Goal: Information Seeking & Learning: Find specific page/section

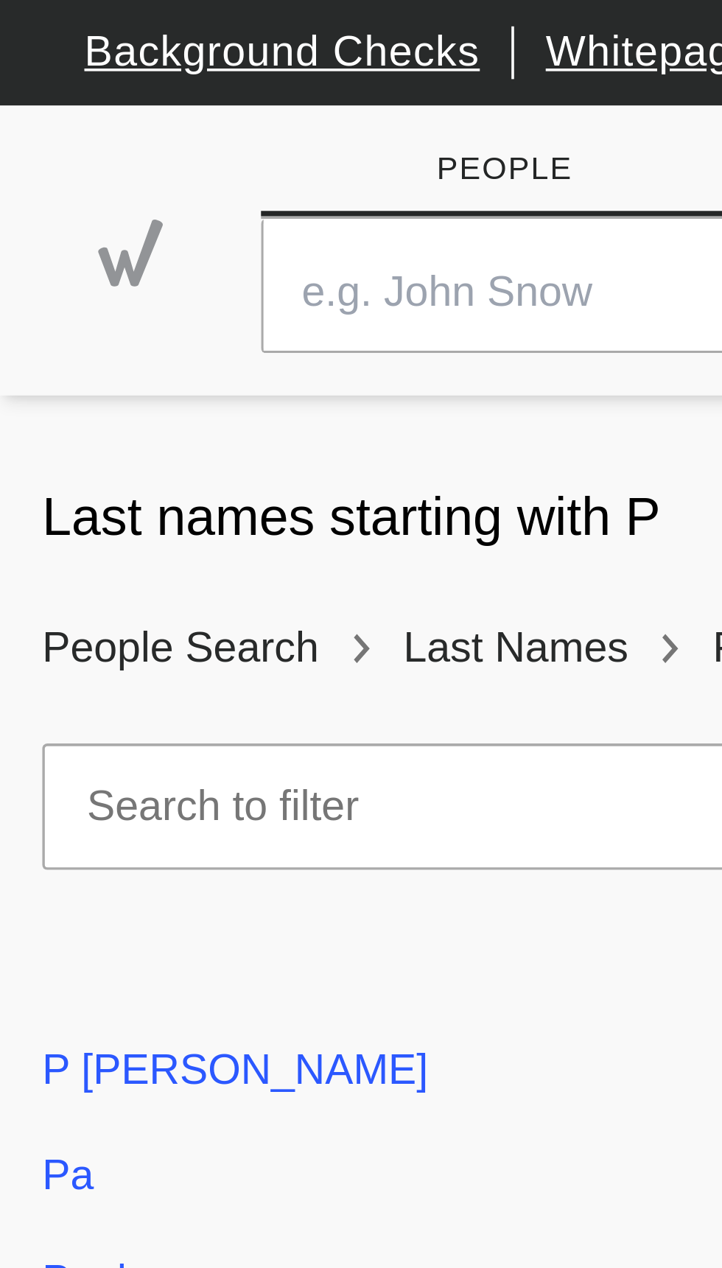
click at [88, 10] on link "Background Checks" at bounding box center [79, 15] width 111 height 24
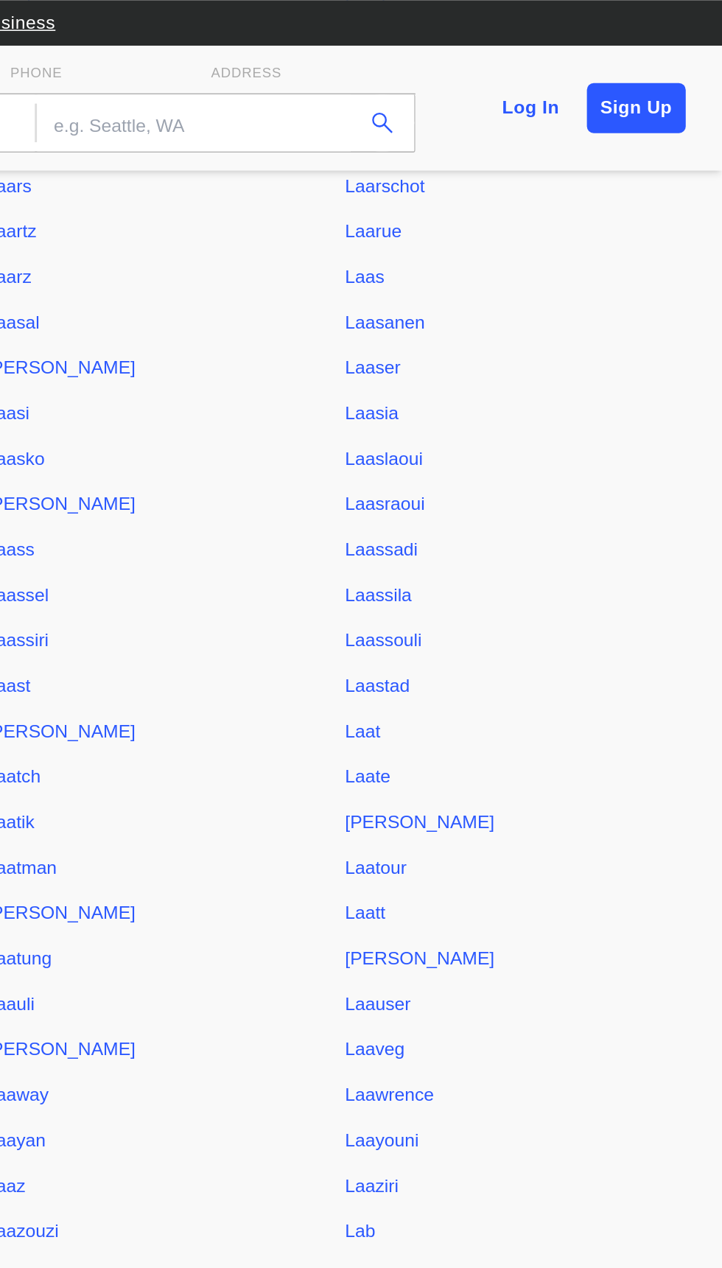
scroll to position [2179, 0]
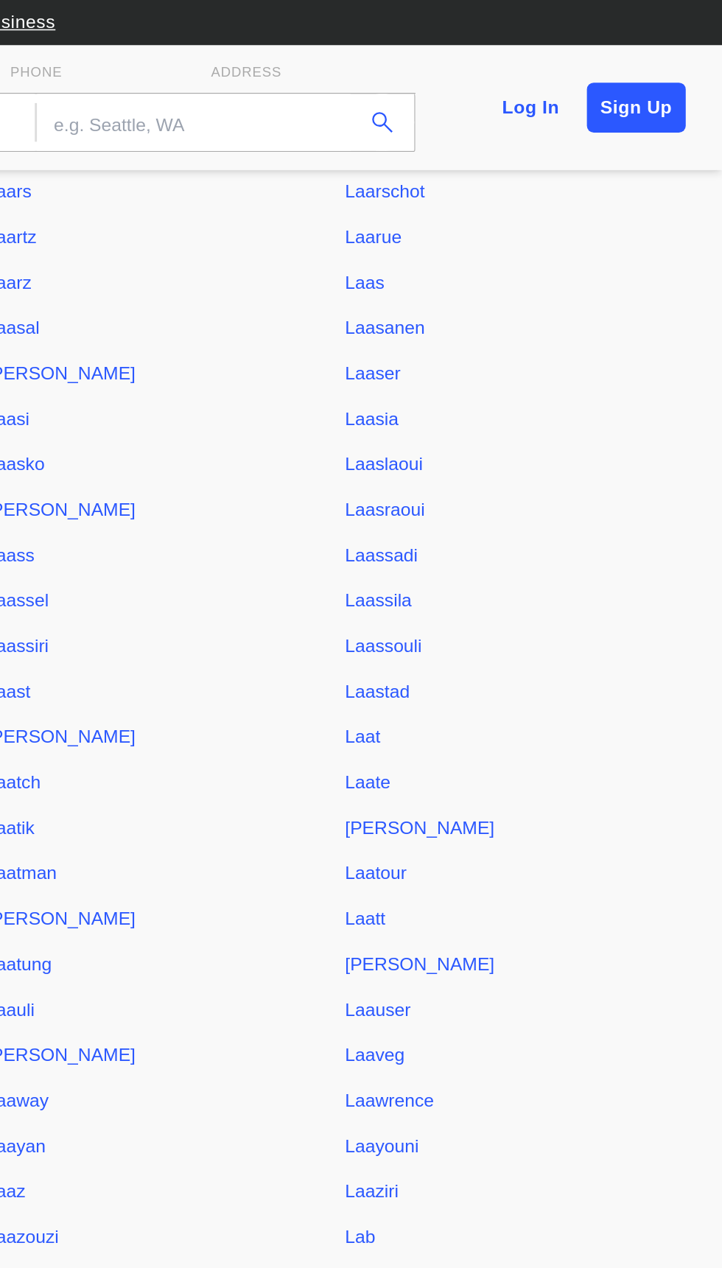
click at [601, 69] on link "Log In" at bounding box center [597, 70] width 55 height 32
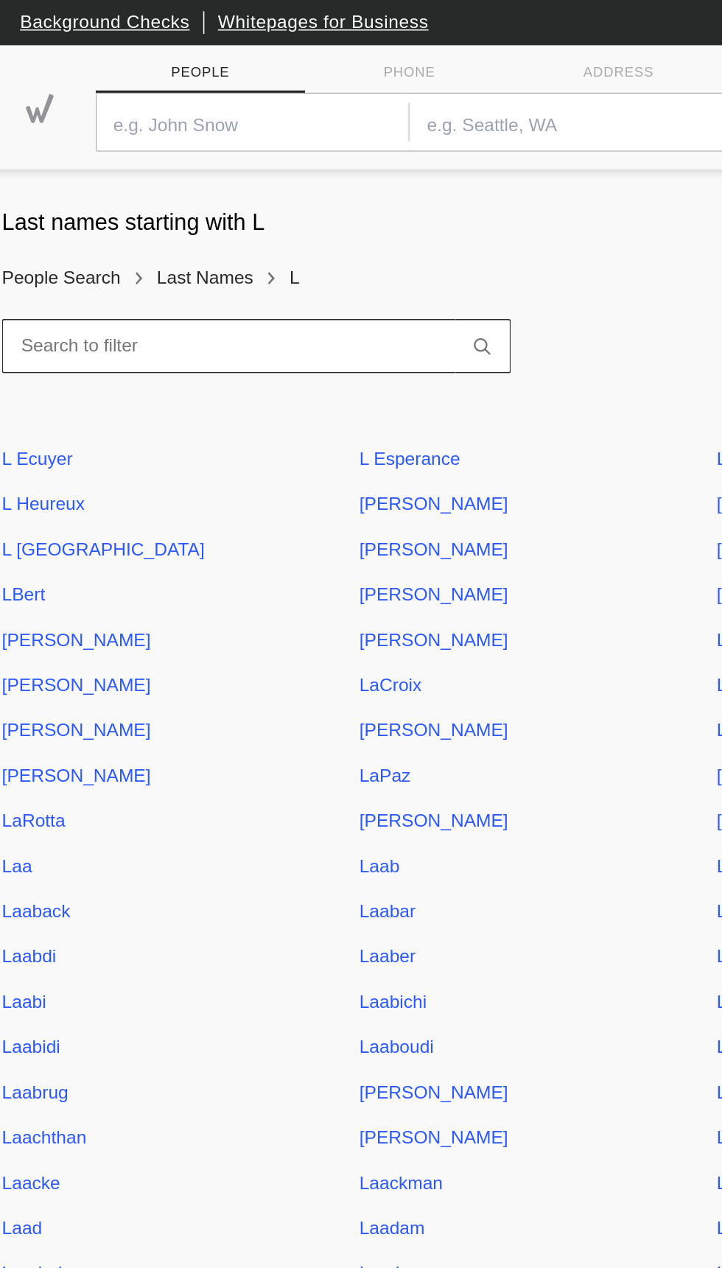
click at [158, 233] on input at bounding box center [160, 225] width 296 height 35
type input "Ledford"
click at [307, 208] on button "submit" at bounding box center [325, 225] width 36 height 35
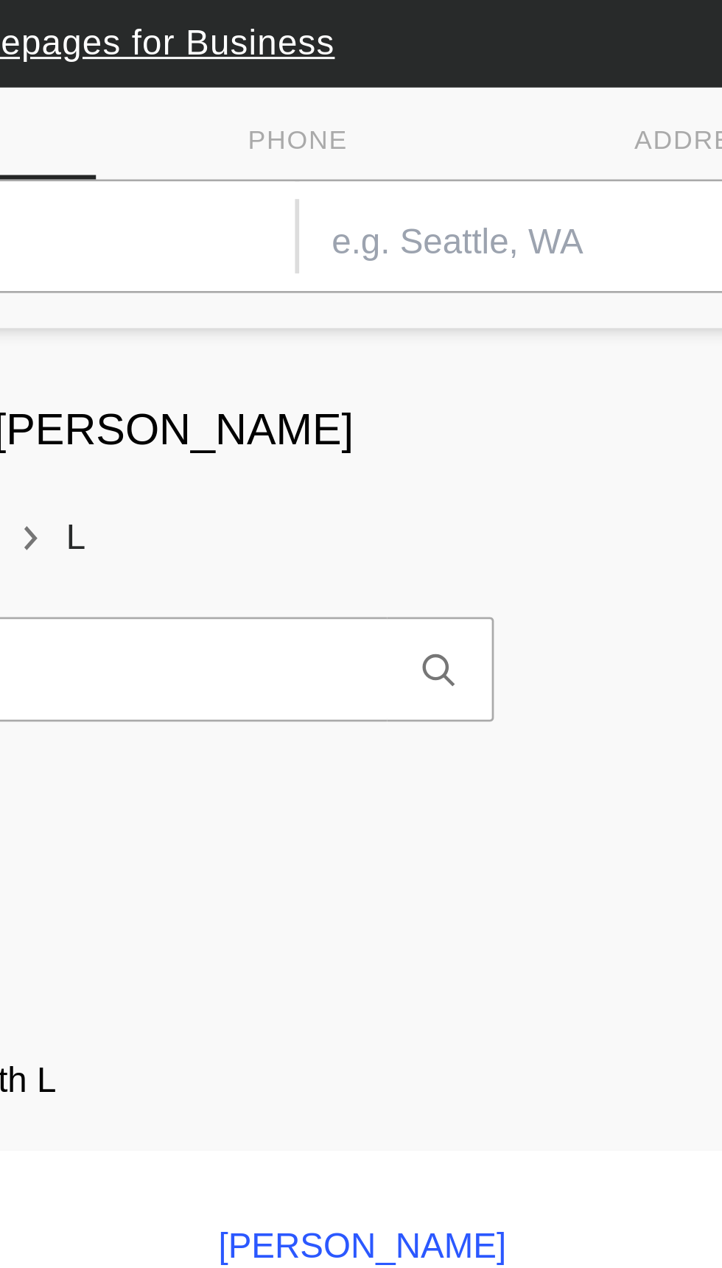
click at [324, 228] on icon "submit" at bounding box center [324, 225] width 11 height 11
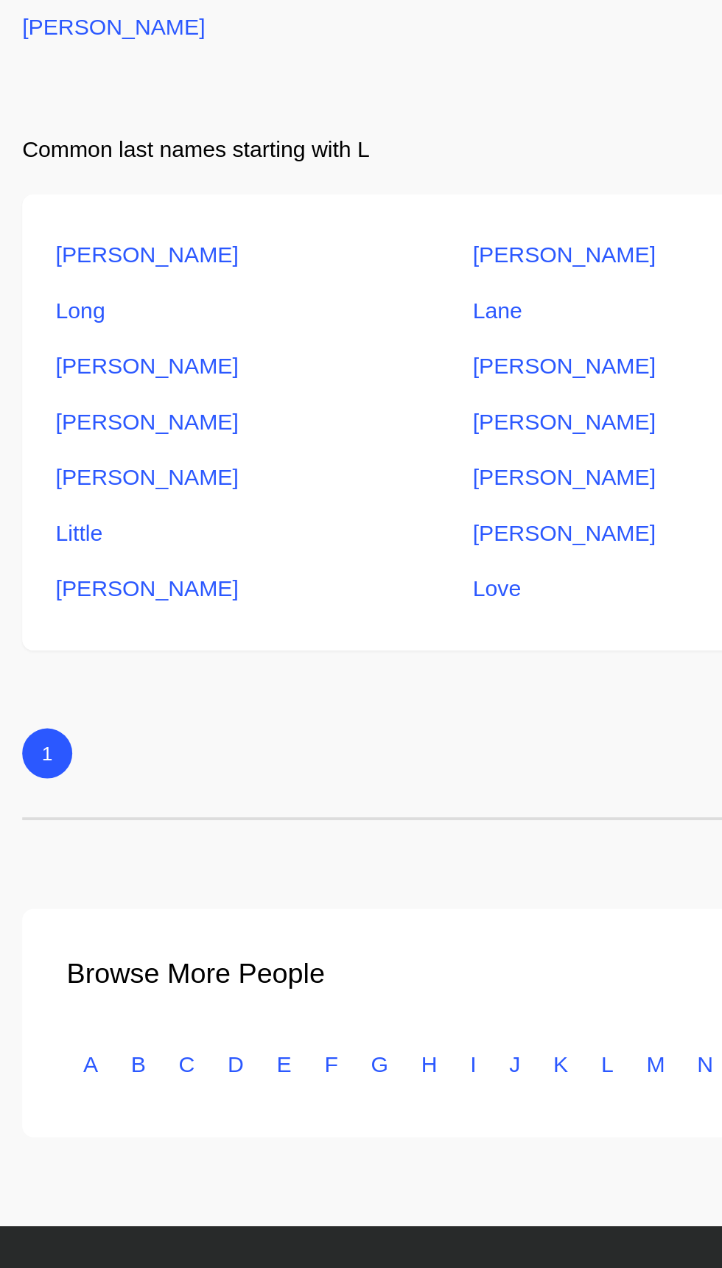
click at [268, 600] on link "Love" at bounding box center [361, 596] width 221 height 29
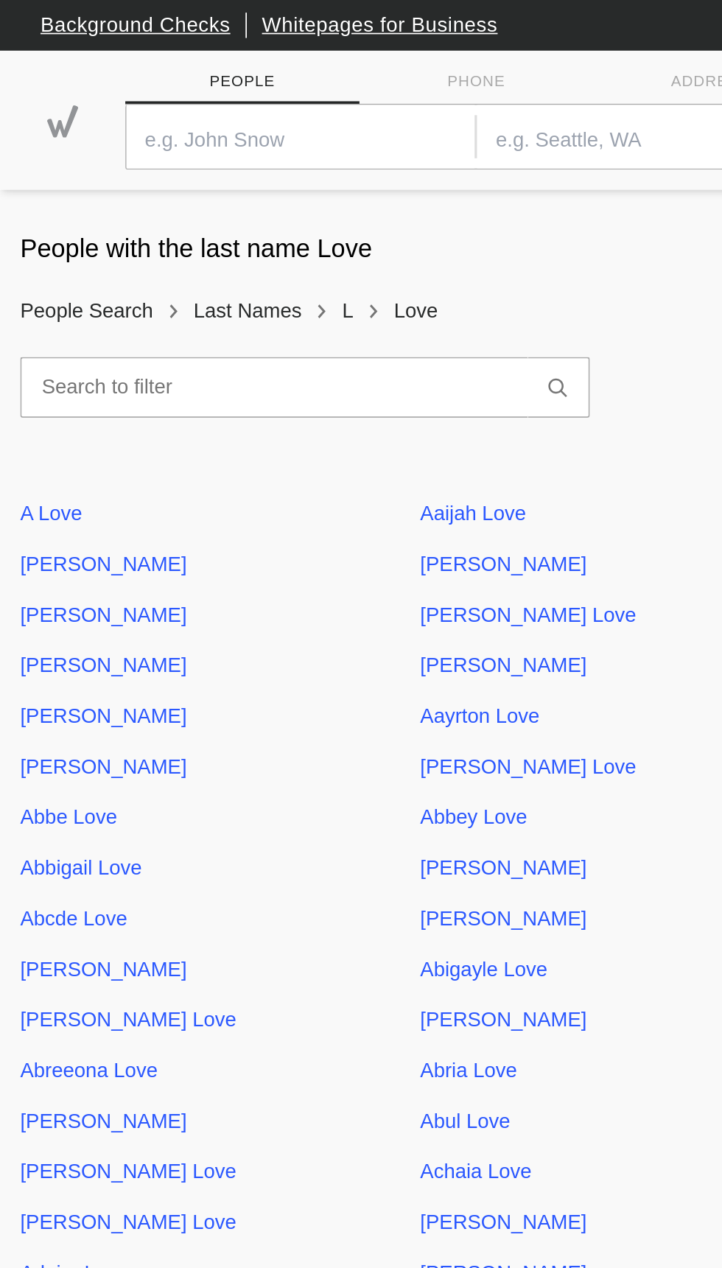
click at [60, 180] on link "People Search" at bounding box center [53, 172] width 83 height 35
